Goal: Transaction & Acquisition: Download file/media

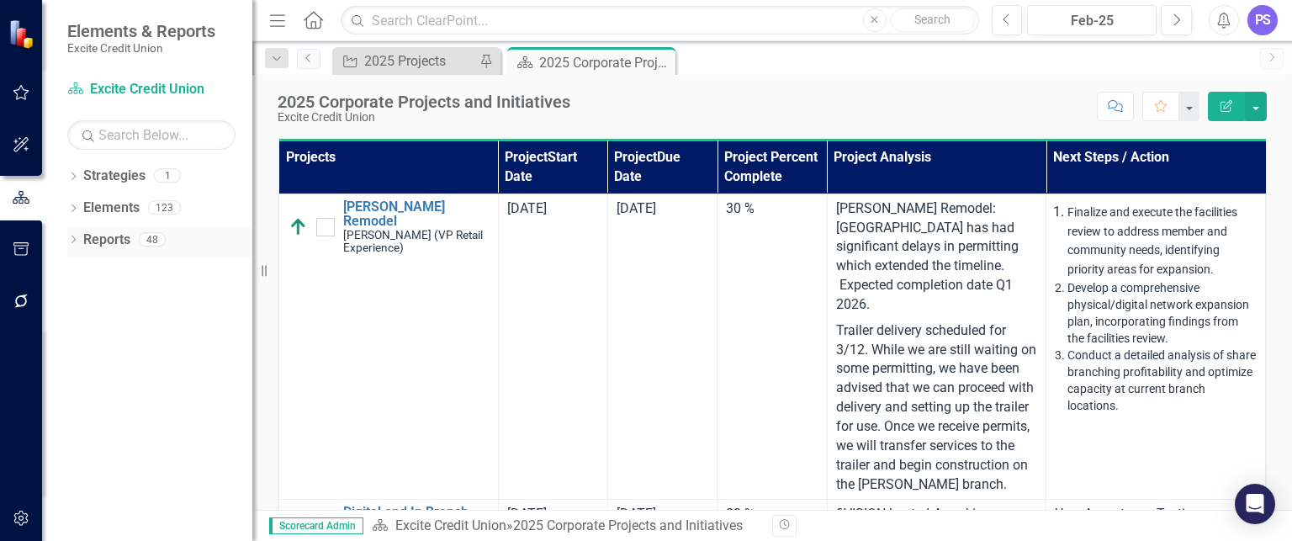
click at [141, 240] on div "48" at bounding box center [152, 239] width 27 height 14
click at [77, 237] on icon "Dropdown" at bounding box center [73, 240] width 12 height 9
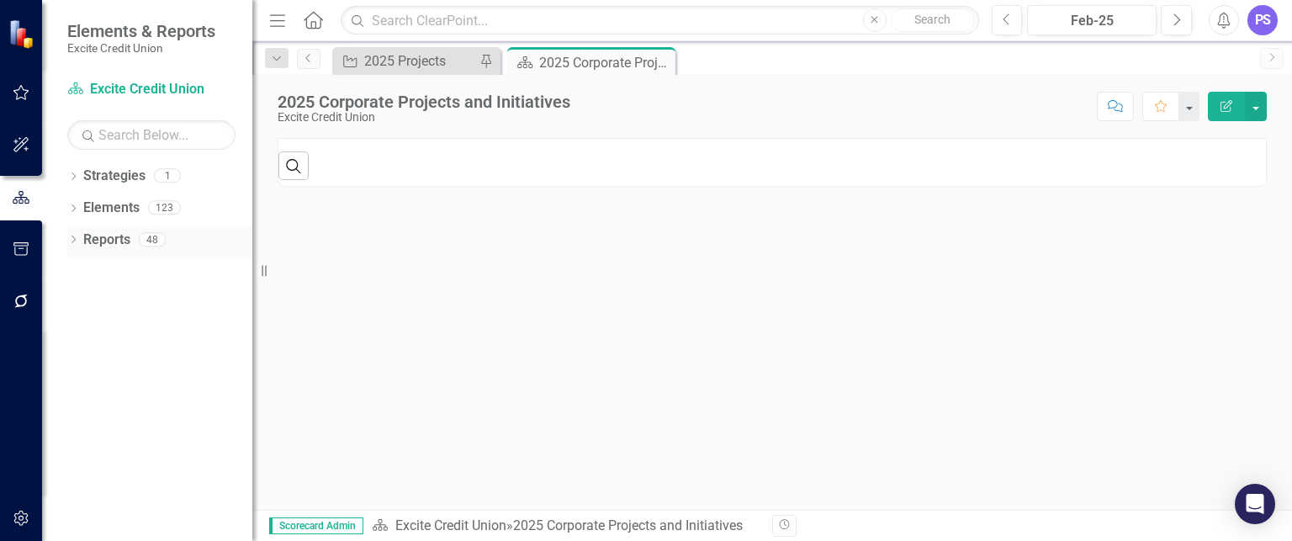
click at [74, 235] on div "Dropdown" at bounding box center [73, 242] width 12 height 14
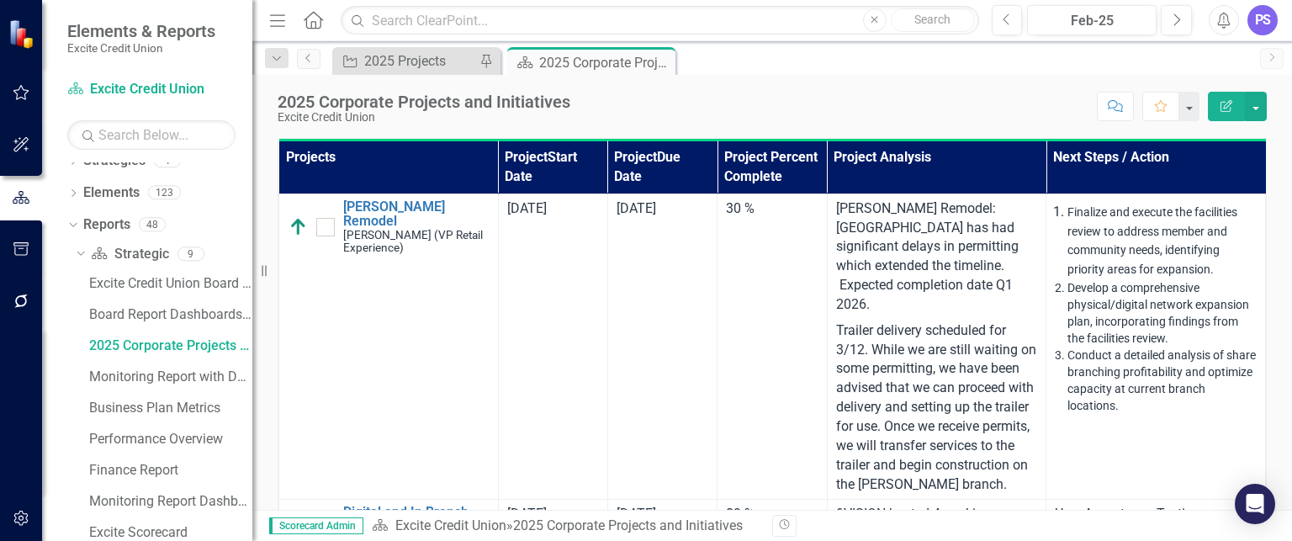
scroll to position [17, 0]
click at [122, 216] on link "Reports" at bounding box center [106, 223] width 47 height 19
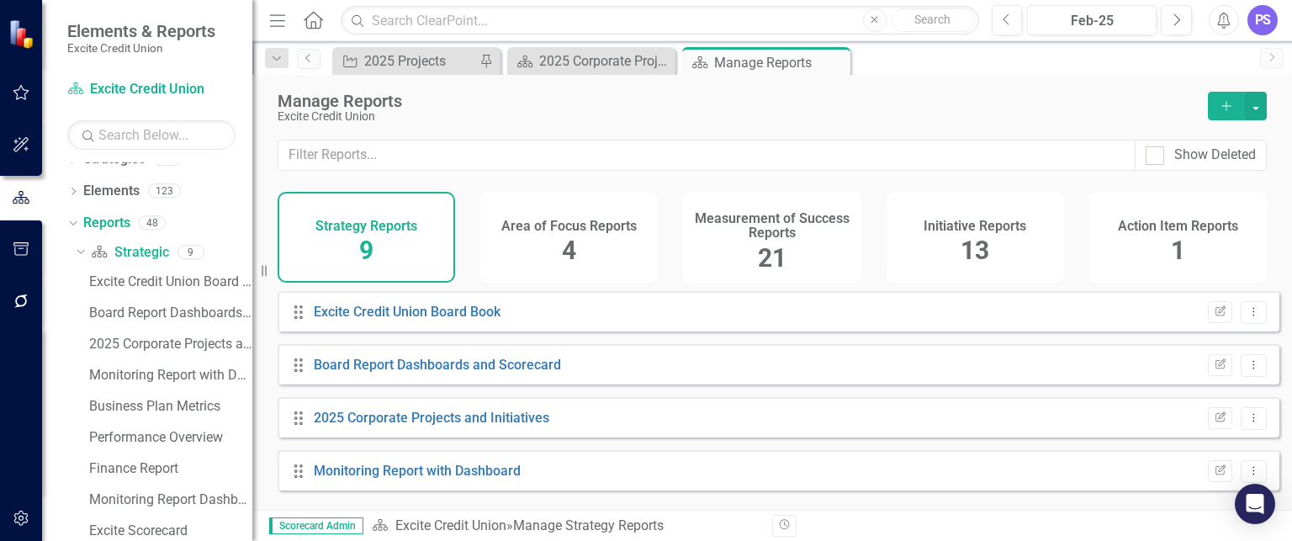
click at [979, 231] on h4 "Initiative Reports" at bounding box center [974, 226] width 103 height 15
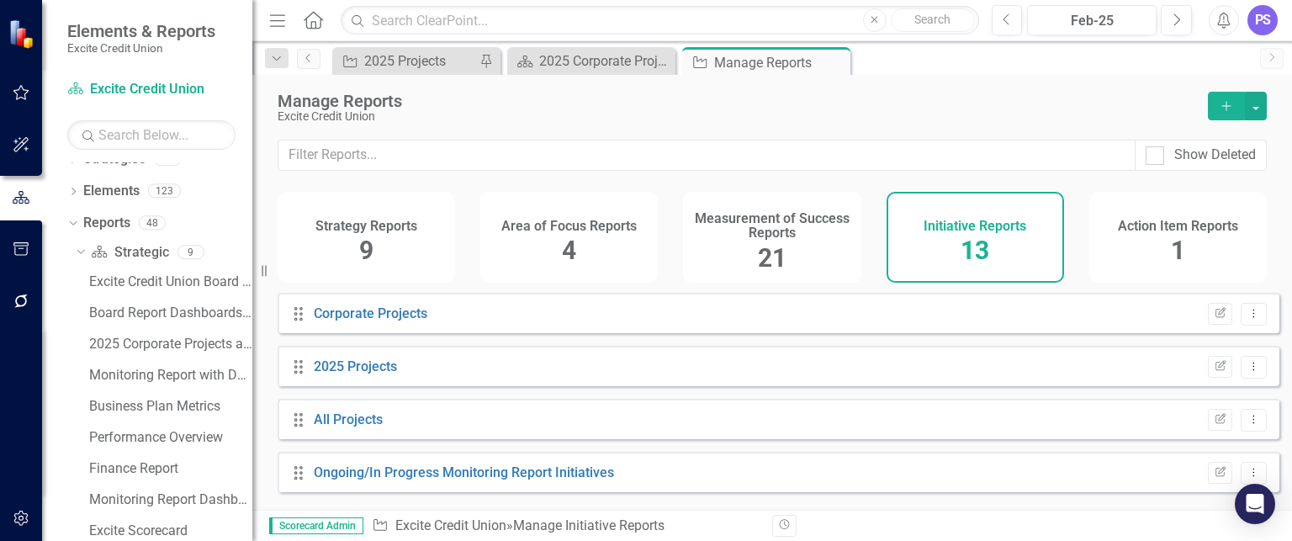
scroll to position [318, 0]
click at [349, 425] on link "All Projects" at bounding box center [348, 417] width 69 height 16
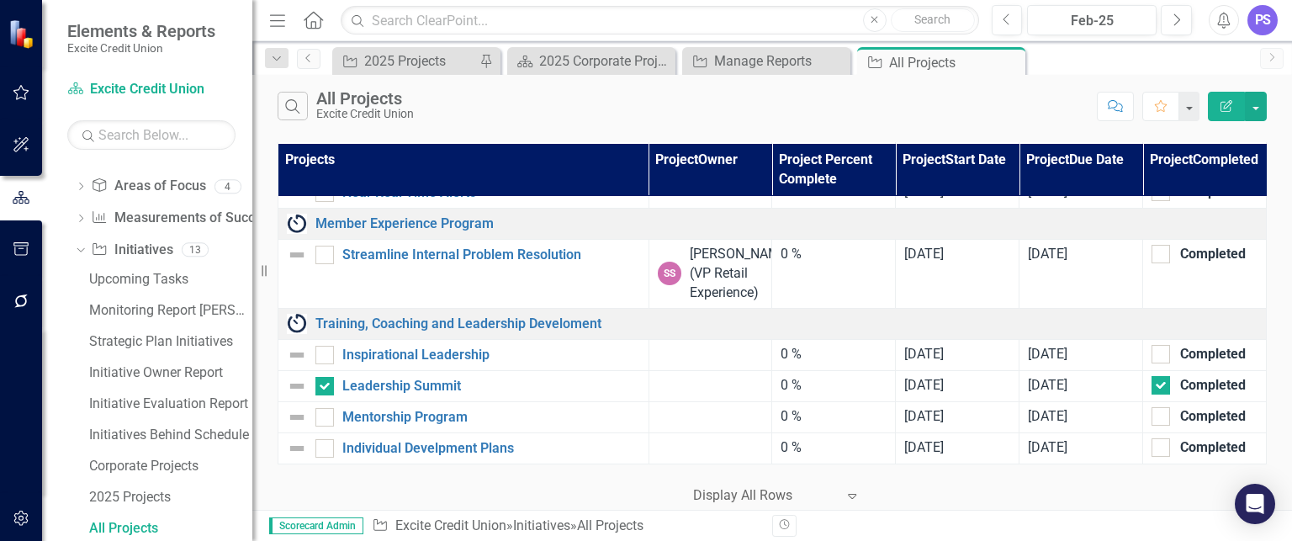
scroll to position [2502, 0]
click at [564, 49] on div "Strategy 2025 Corporate Projects and Initiatives Close" at bounding box center [591, 61] width 168 height 28
click at [558, 66] on div "2025 Corporate Projects and Initiatives" at bounding box center [594, 60] width 111 height 21
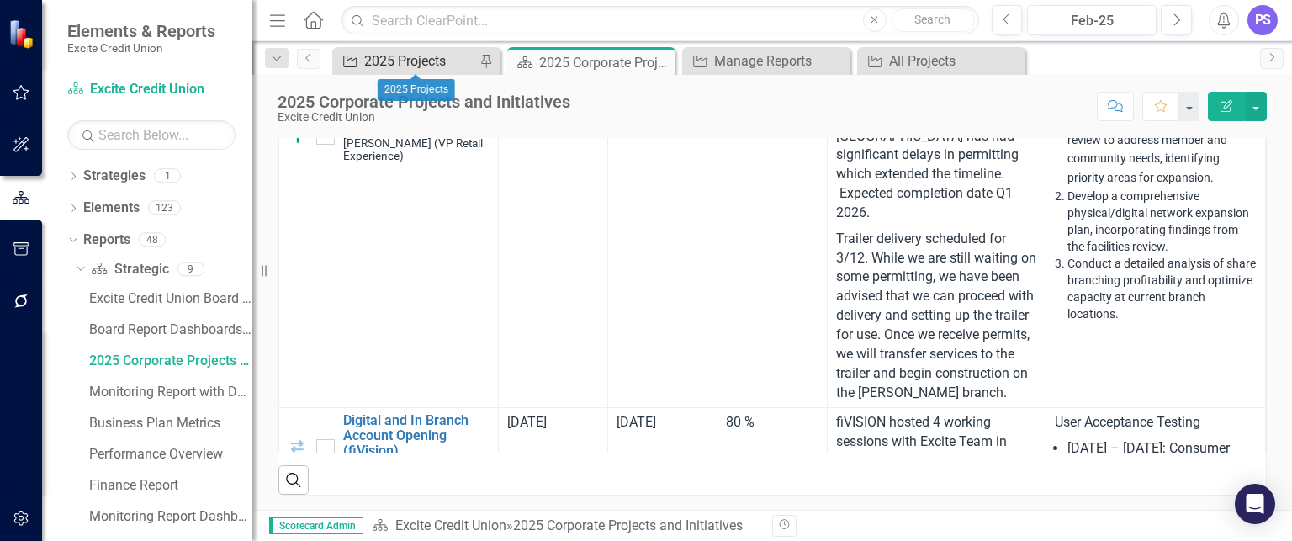
click at [435, 63] on div "2025 Projects" at bounding box center [419, 60] width 111 height 21
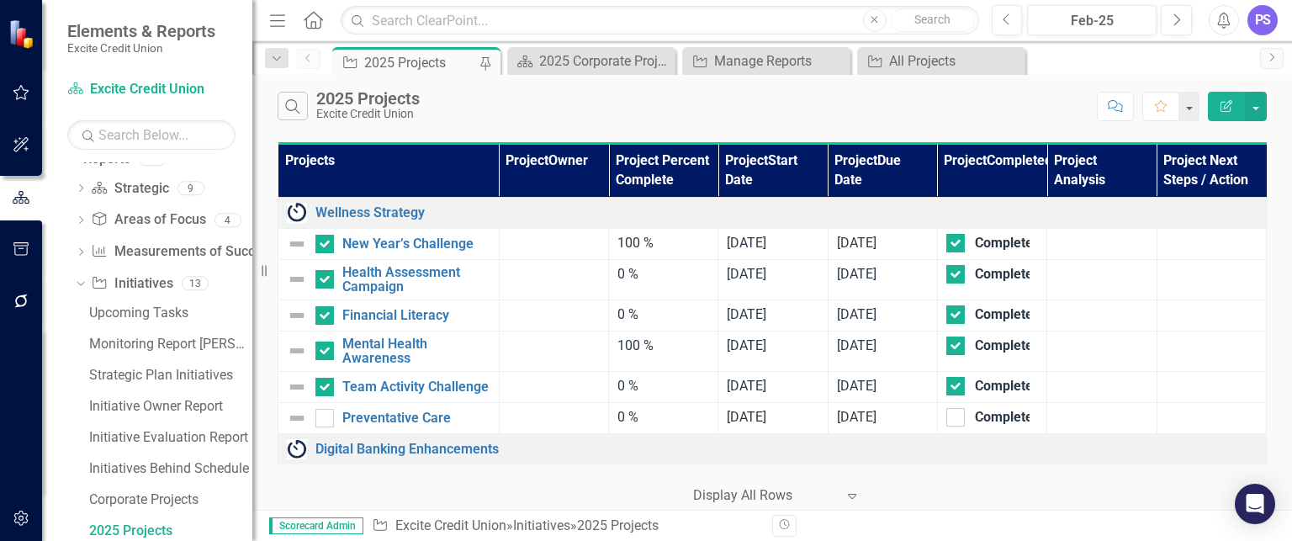
scroll to position [79, 0]
click at [145, 278] on link "Initiative Initiatives" at bounding box center [132, 285] width 82 height 19
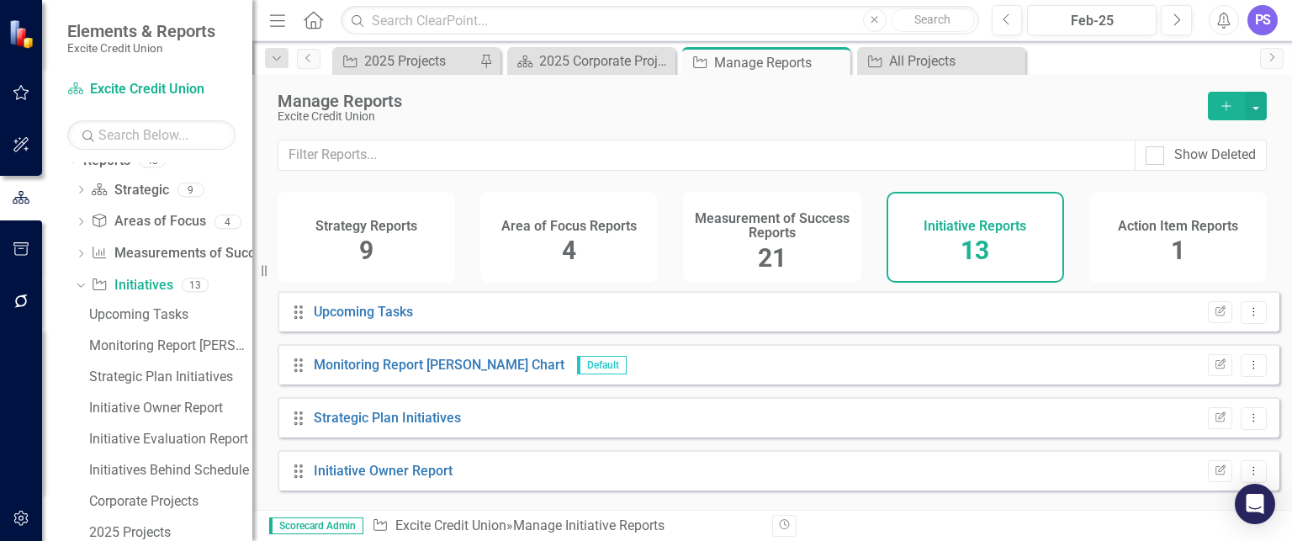
click at [392, 245] on div "Strategy Reports 9" at bounding box center [365, 237] width 177 height 91
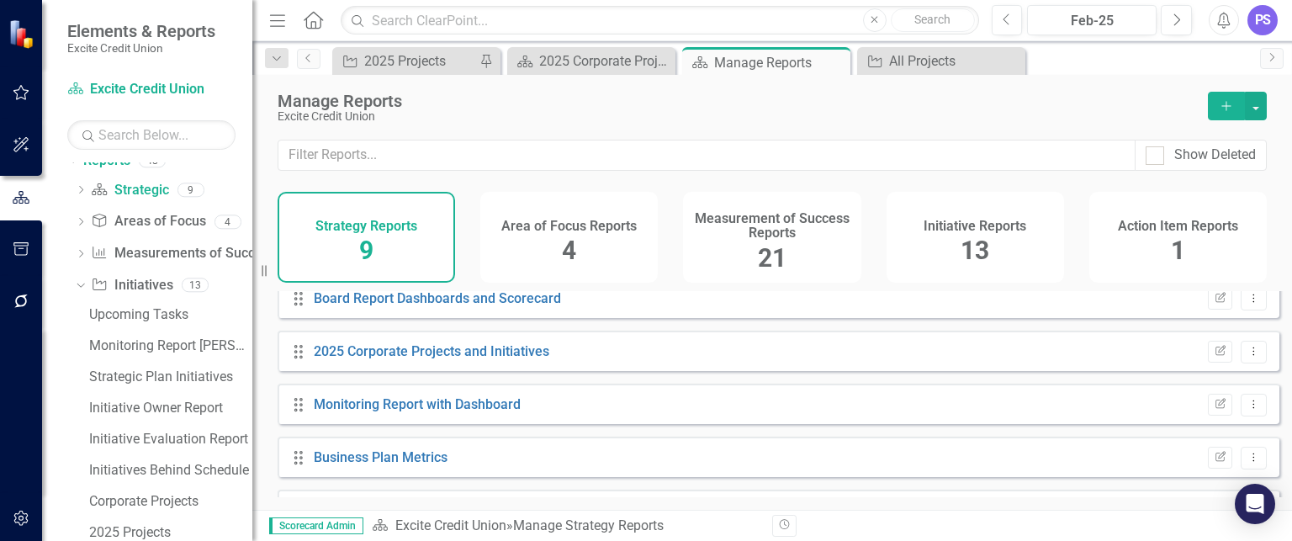
scroll to position [66, 0]
click at [483, 360] on link "2025 Corporate Projects and Initiatives" at bounding box center [431, 352] width 235 height 16
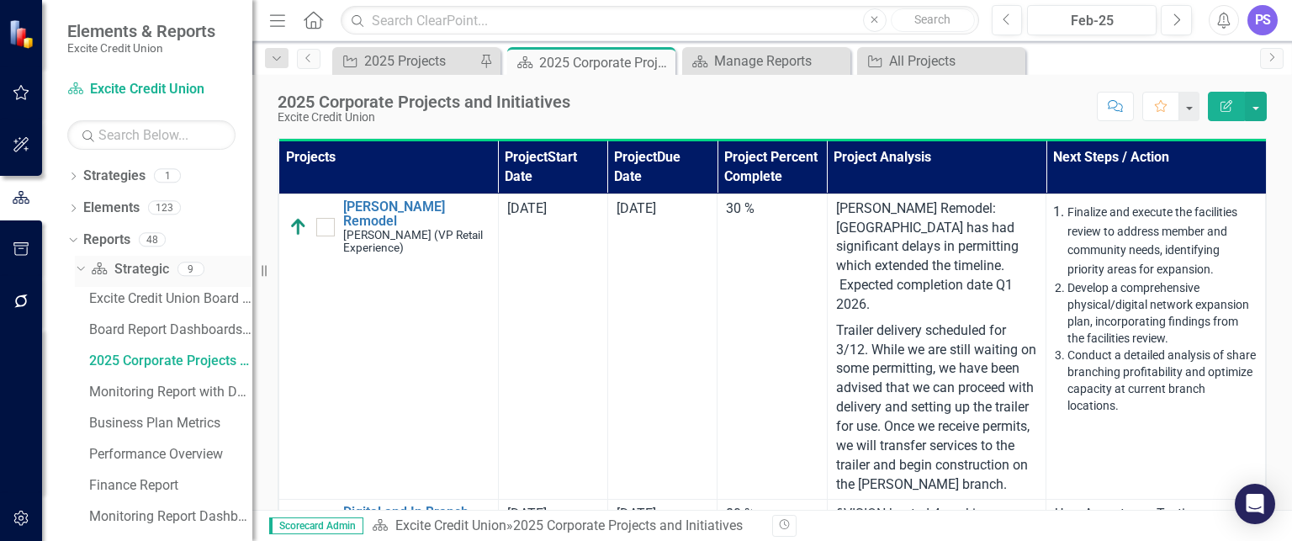
click at [151, 268] on link "Strategy Strategic" at bounding box center [129, 269] width 77 height 19
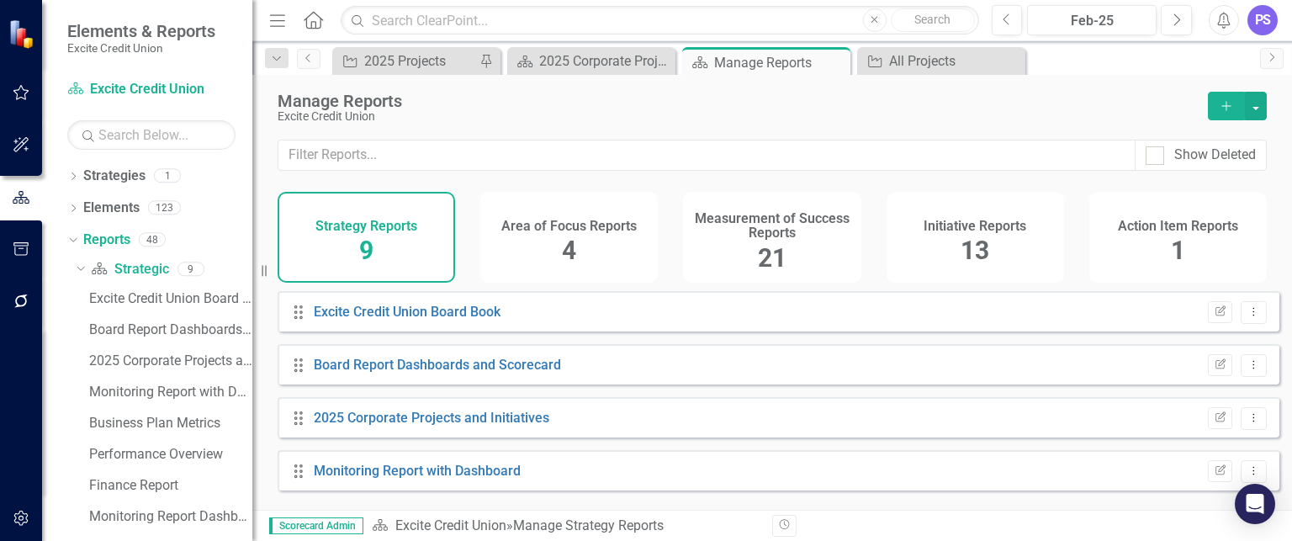
click at [520, 230] on h4 "Area of Focus Reports" at bounding box center [568, 226] width 135 height 15
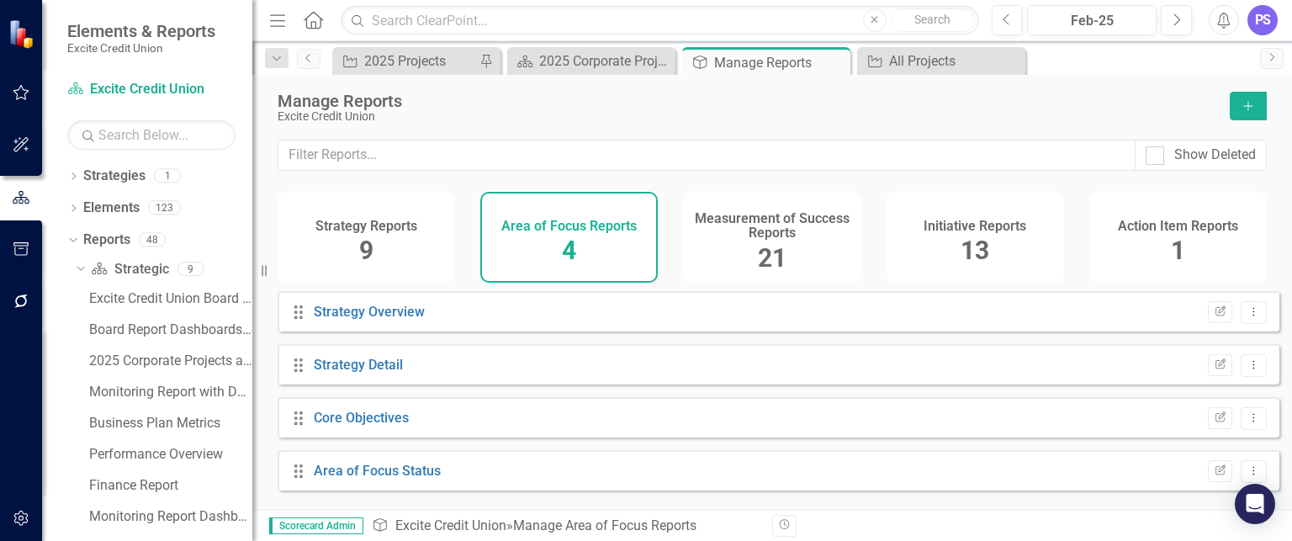
scroll to position [5, 0]
click at [771, 256] on span "21" at bounding box center [772, 257] width 29 height 29
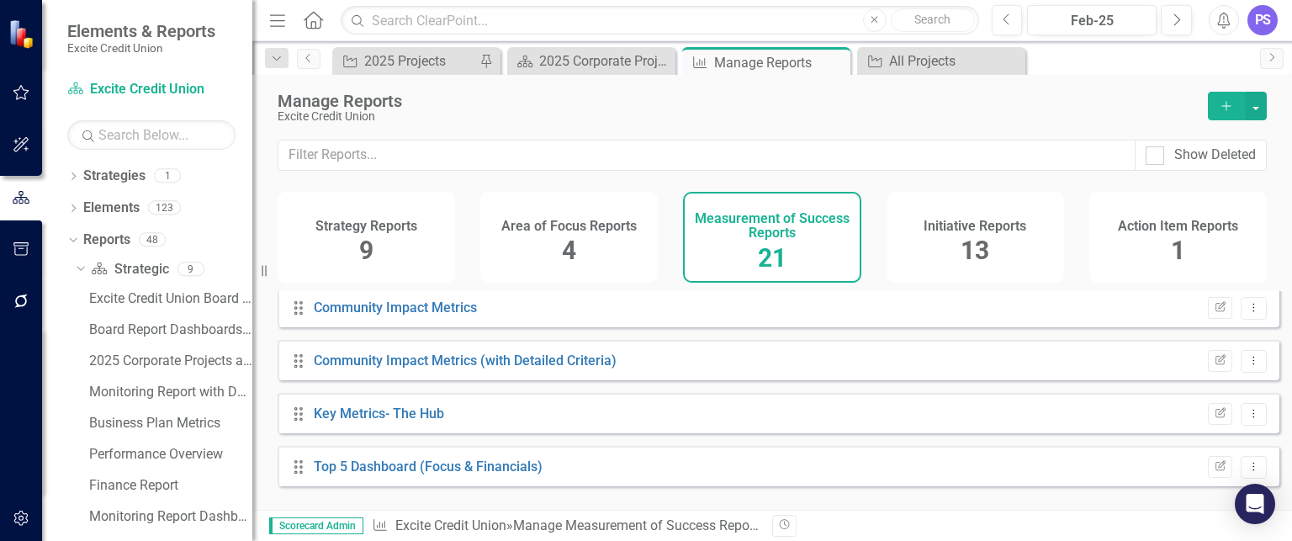
scroll to position [906, 0]
click at [1000, 246] on div "Initiative Reports 13" at bounding box center [974, 237] width 177 height 91
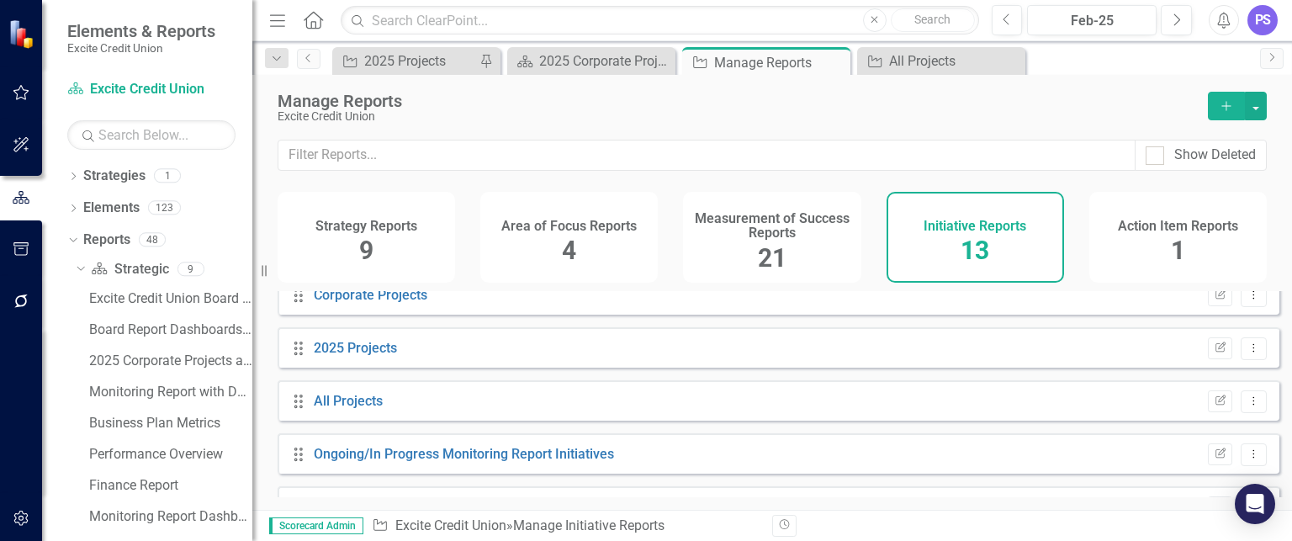
scroll to position [286, 0]
click at [366, 400] on link "2025 Projects" at bounding box center [355, 396] width 83 height 16
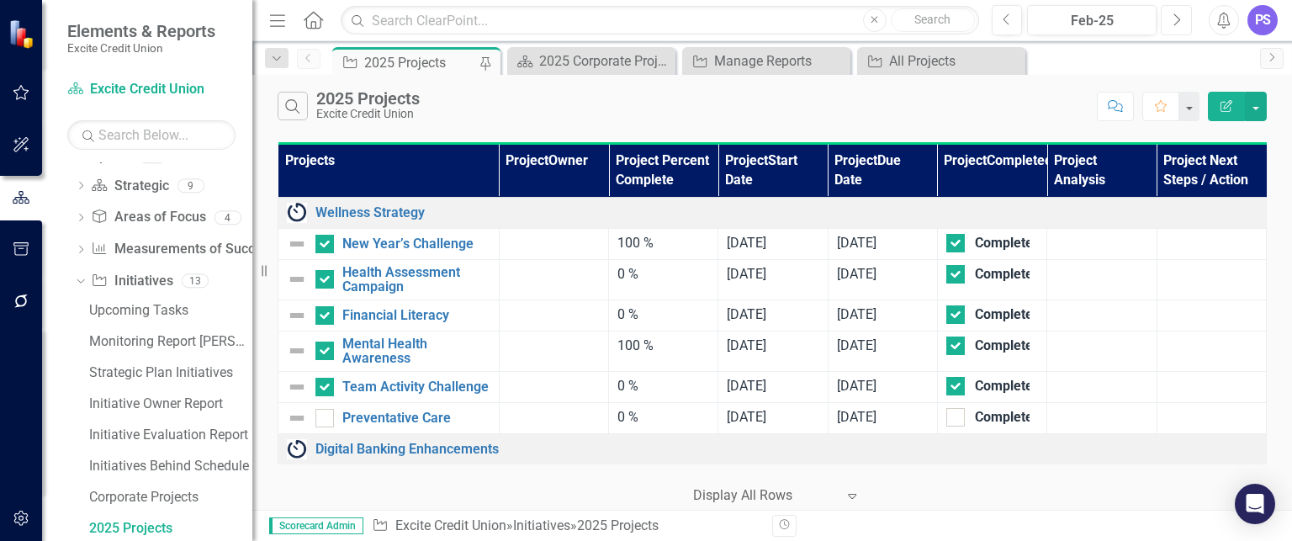
click at [1181, 8] on button "Next" at bounding box center [1175, 20] width 31 height 30
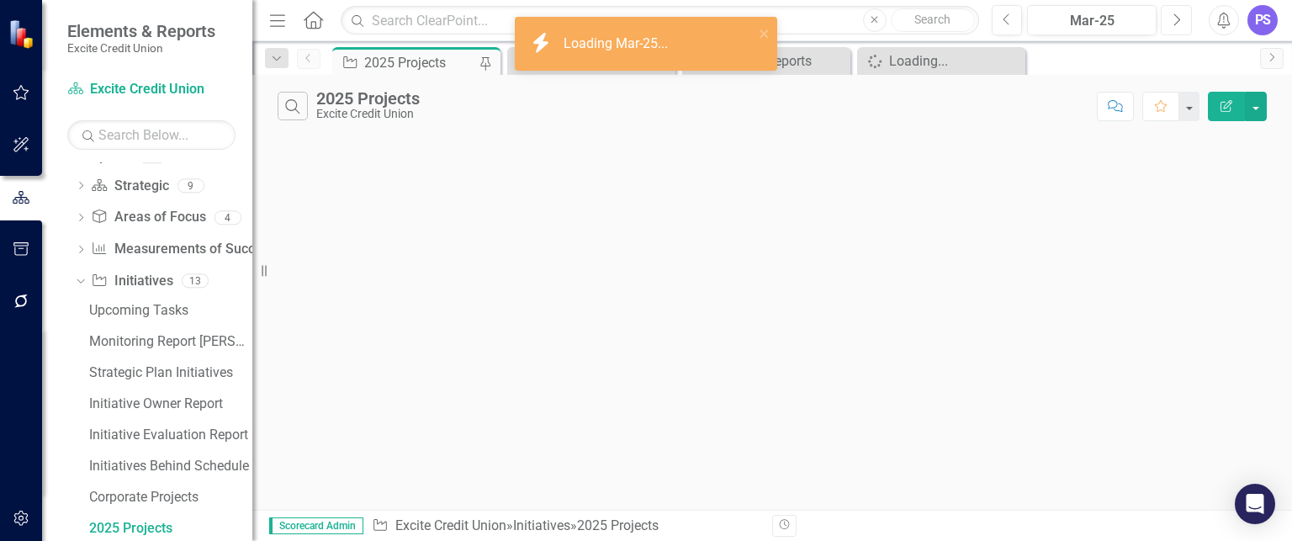
click at [1181, 8] on button "Next" at bounding box center [1175, 20] width 31 height 30
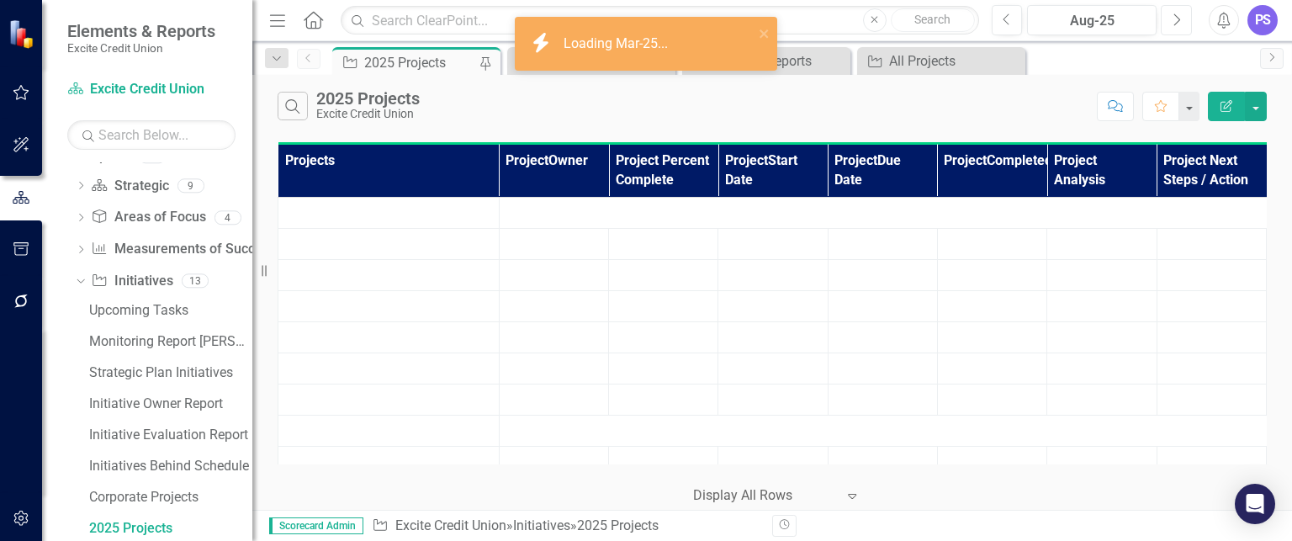
click at [1181, 8] on button "Next" at bounding box center [1175, 20] width 31 height 30
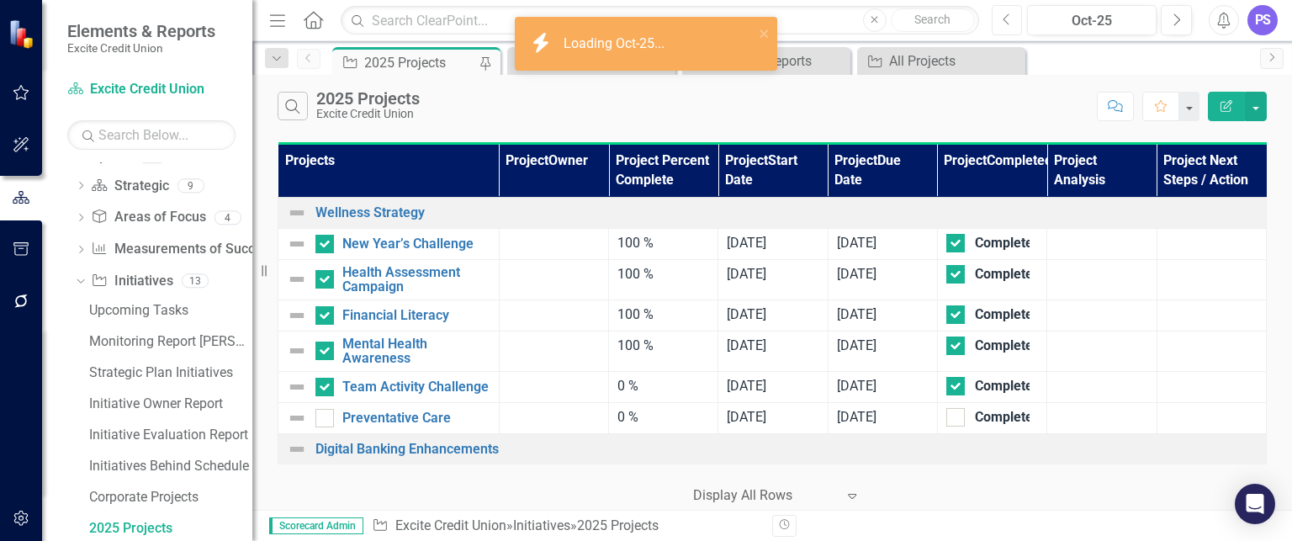
click at [997, 19] on button "Previous" at bounding box center [1006, 20] width 31 height 30
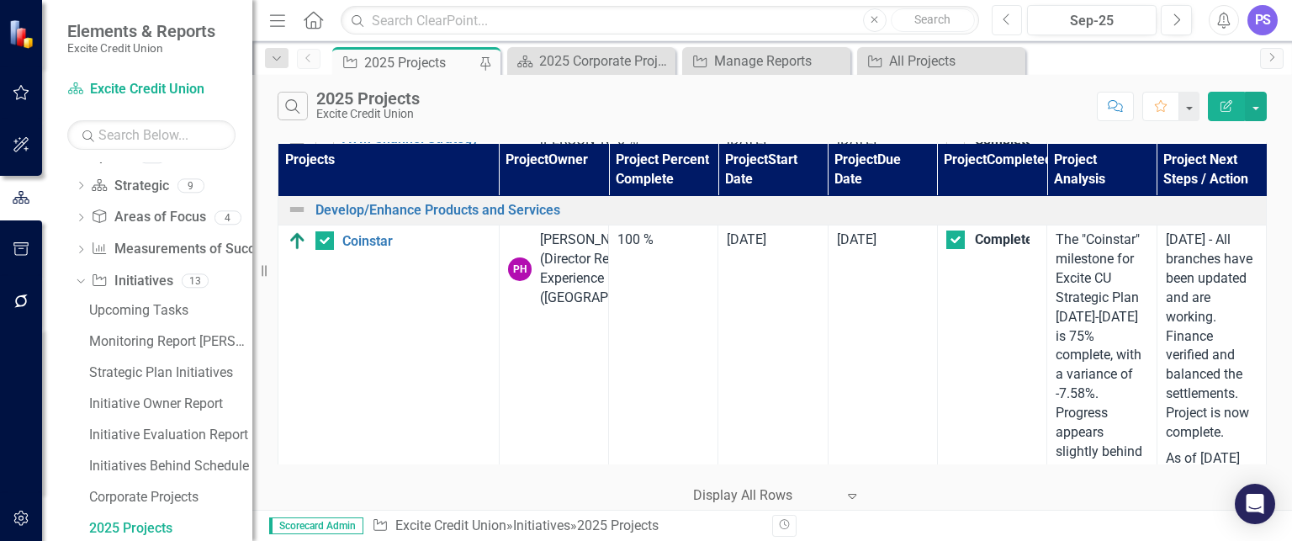
scroll to position [621, 0]
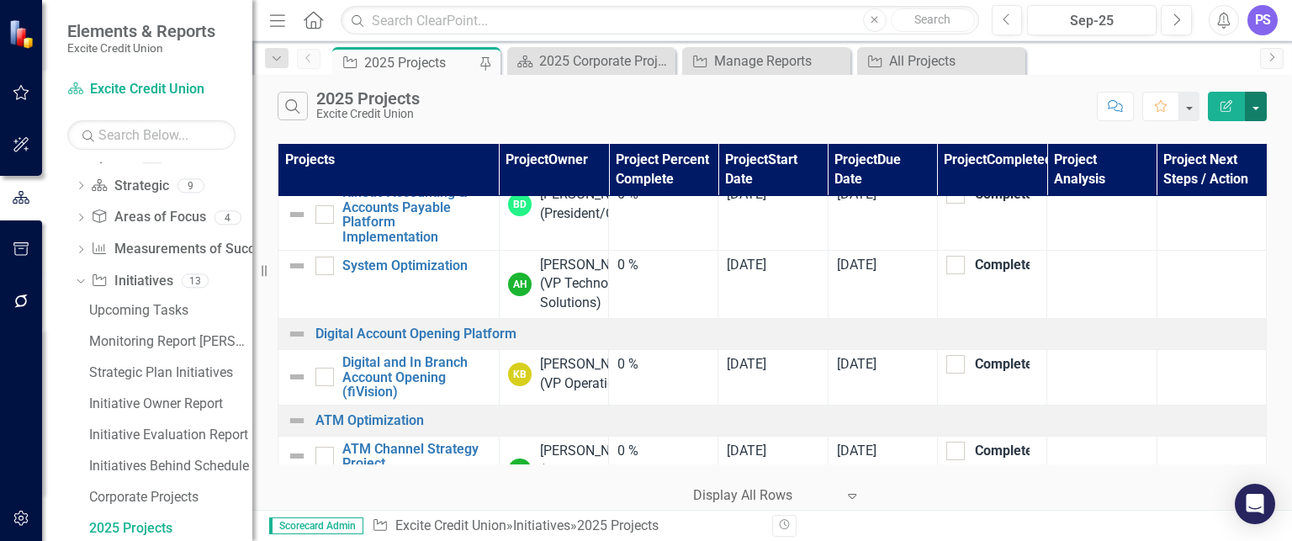
click at [1258, 102] on button "button" at bounding box center [1255, 106] width 22 height 29
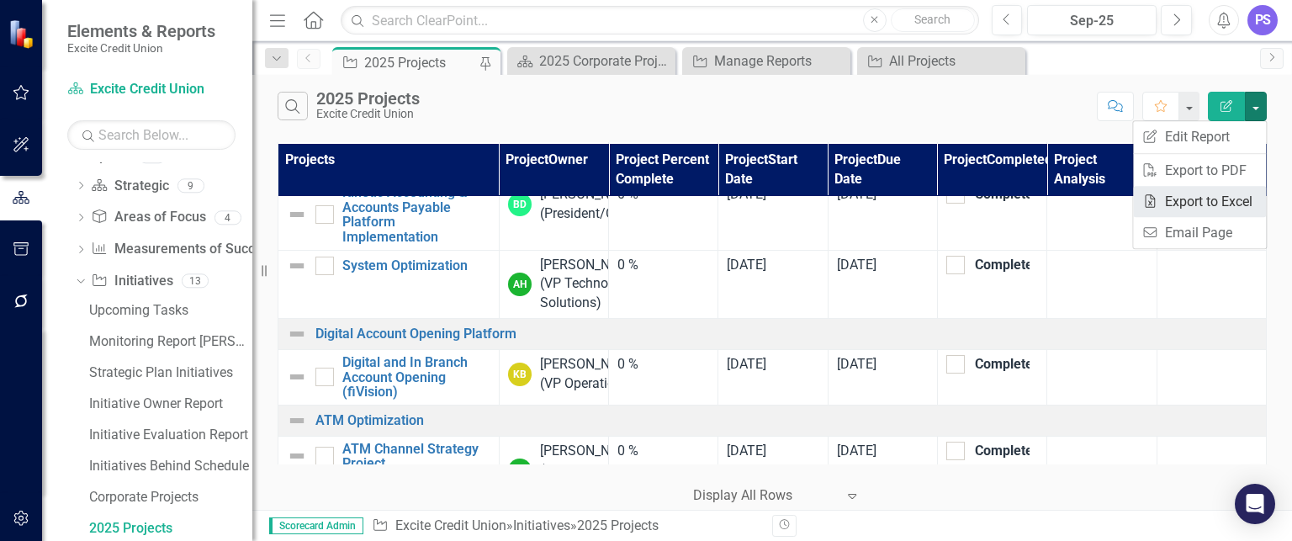
click at [1207, 209] on link "Excel Export to Excel" at bounding box center [1199, 201] width 133 height 31
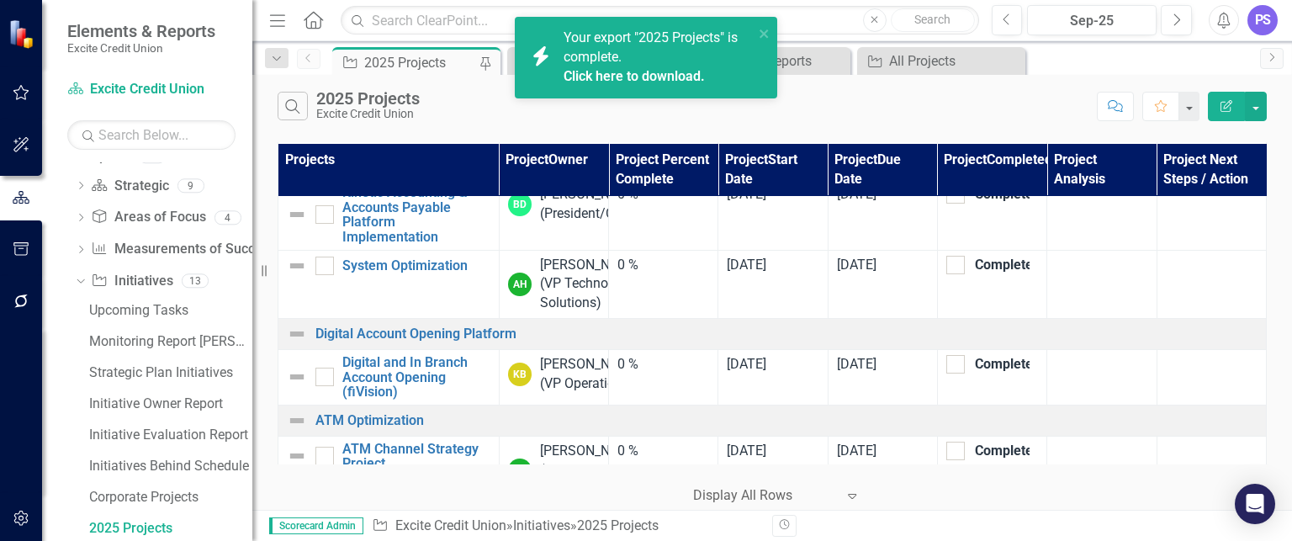
click at [626, 76] on link "Click here to download." at bounding box center [633, 76] width 141 height 16
